Goal: Task Accomplishment & Management: Manage account settings

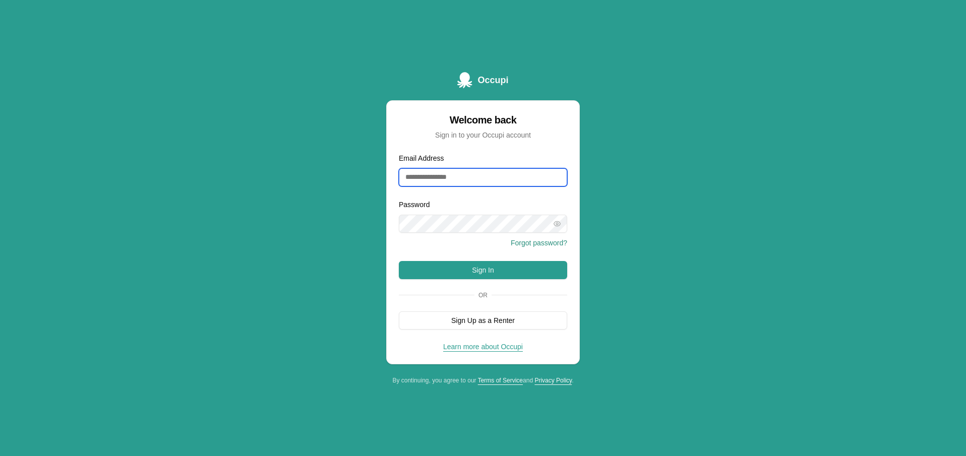
click at [442, 180] on input "Email Address" at bounding box center [483, 177] width 168 height 18
type input "**********"
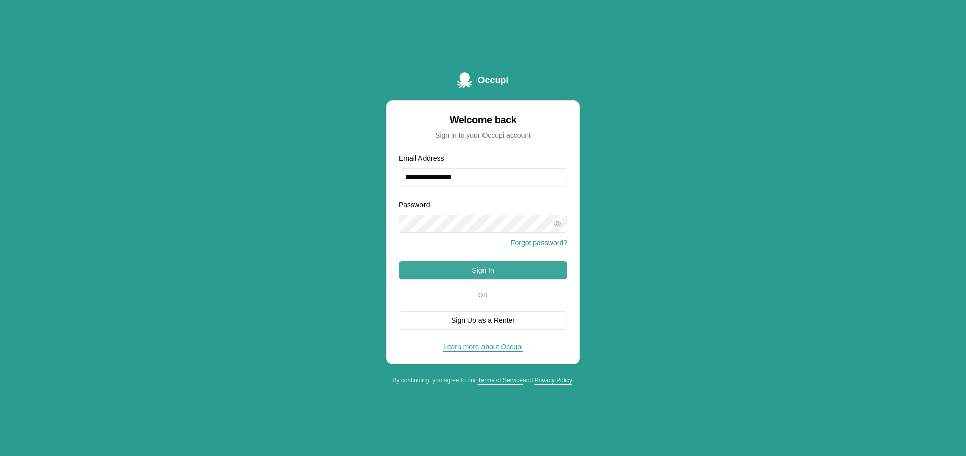
click at [516, 272] on button "Sign In" at bounding box center [483, 270] width 168 height 18
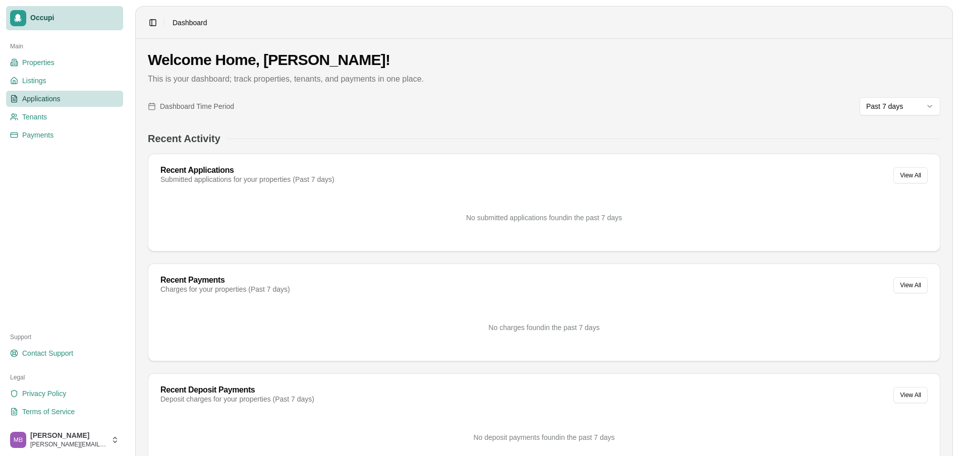
click at [65, 100] on link "Applications" at bounding box center [64, 99] width 117 height 16
